Goal: Check status: Check status

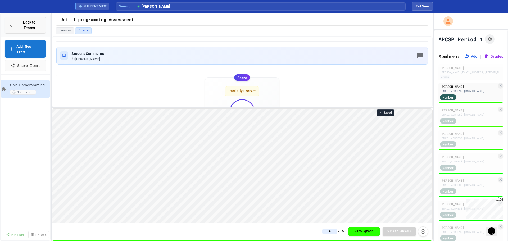
click at [17, 20] on span "Back to Teams" at bounding box center [29, 25] width 24 height 11
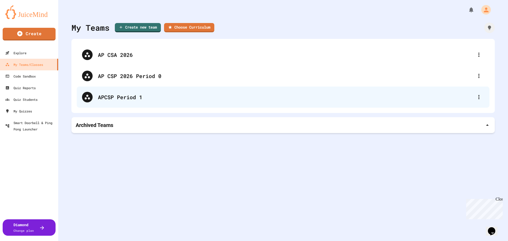
click at [132, 96] on div "APCSP Period 1" at bounding box center [286, 97] width 376 height 8
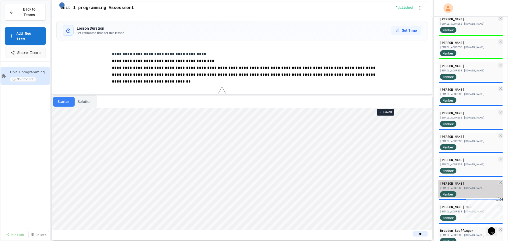
scroll to position [397, 0]
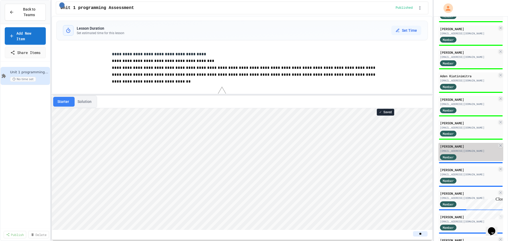
click at [469, 152] on div "[EMAIL_ADDRESS][DOMAIN_NAME]" at bounding box center [468, 151] width 57 height 4
